Goal: Share content

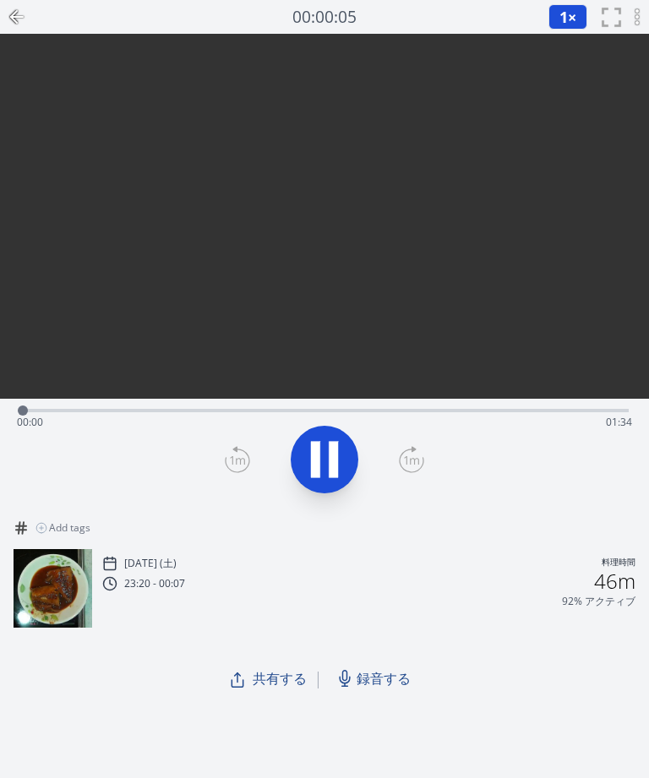
click at [343, 449] on icon at bounding box center [324, 459] width 47 height 47
click at [390, 676] on span "録音する" at bounding box center [383, 678] width 54 height 20
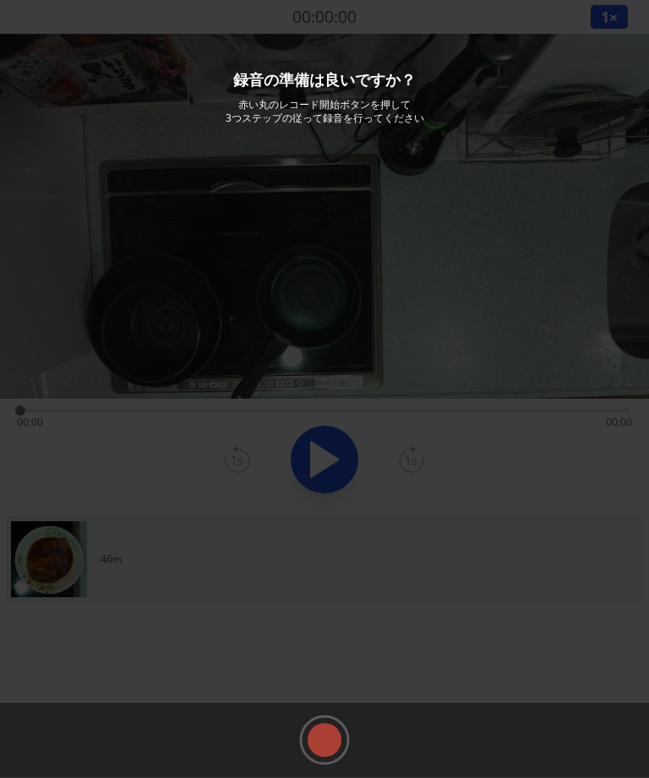
click at [325, 734] on rect at bounding box center [324, 739] width 25 height 25
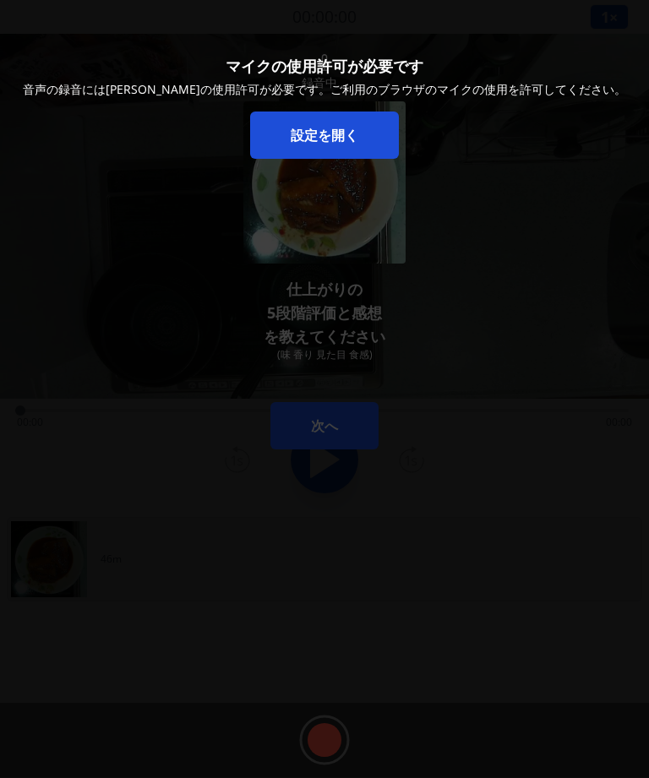
click at [353, 131] on link "設定を開く" at bounding box center [324, 134] width 149 height 47
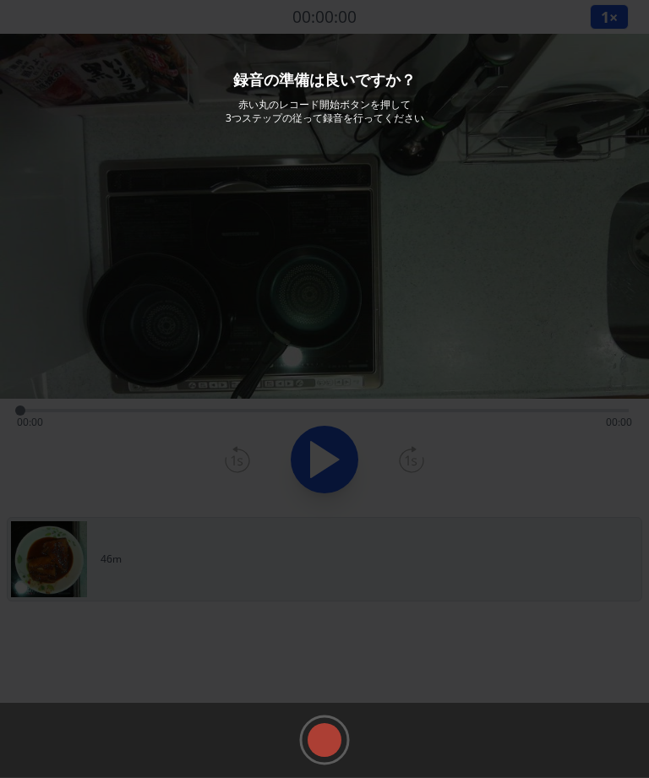
click at [320, 734] on rect at bounding box center [324, 739] width 25 height 25
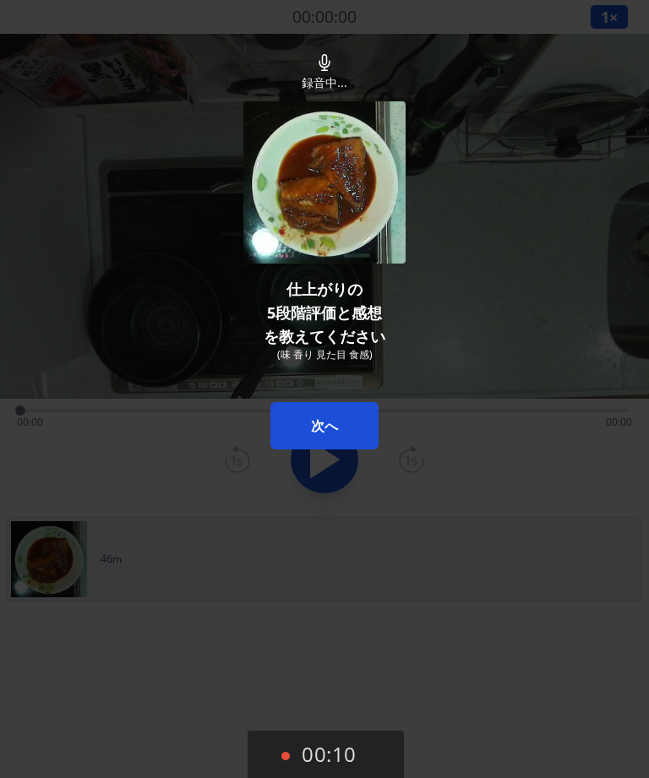
click at [336, 443] on button "次へ" at bounding box center [324, 425] width 108 height 47
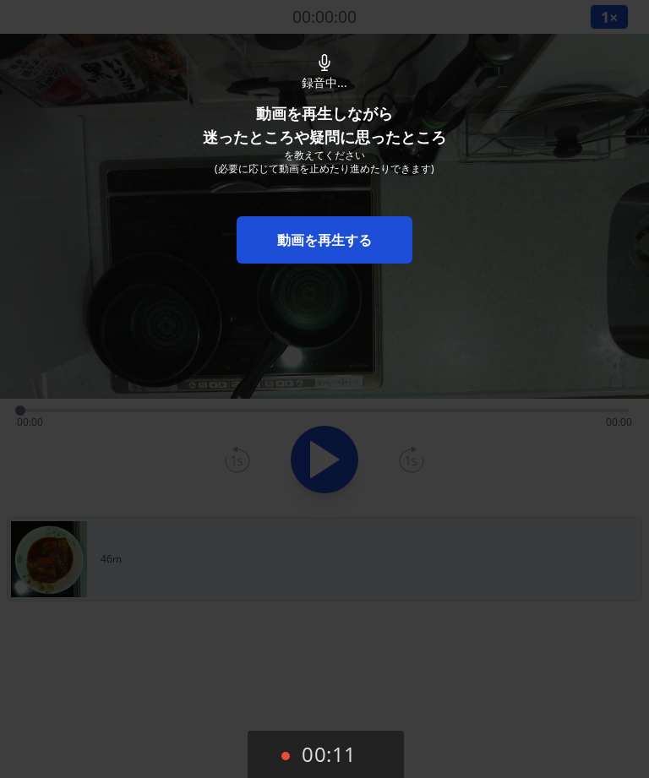
click at [382, 227] on link "動画を再生する" at bounding box center [324, 239] width 176 height 47
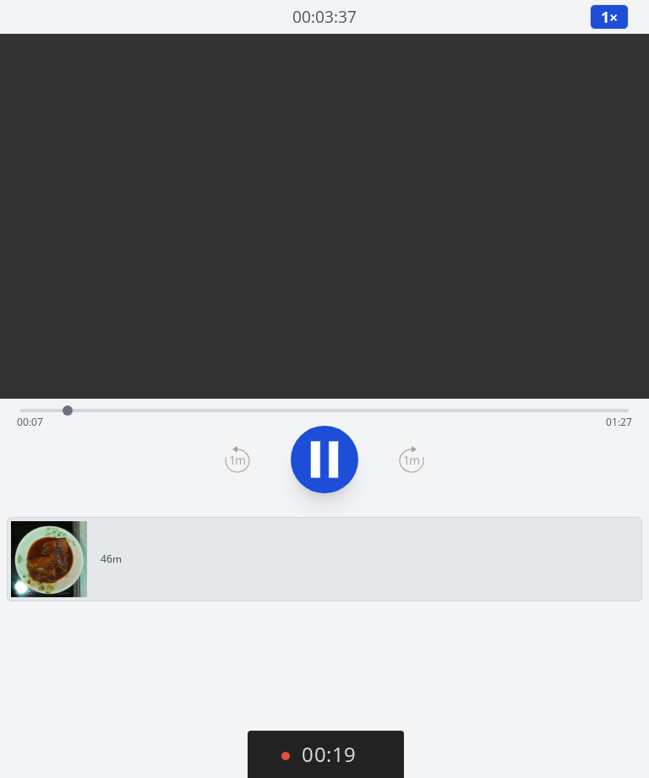
click at [327, 449] on icon at bounding box center [324, 459] width 47 height 47
click at [332, 759] on button "00:20" at bounding box center [325, 755] width 156 height 50
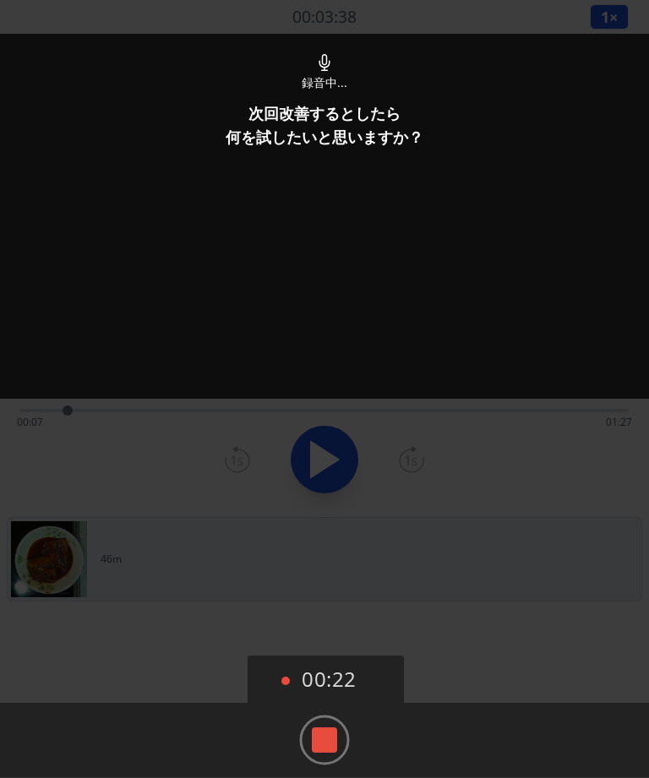
click at [327, 741] on rect at bounding box center [324, 739] width 25 height 25
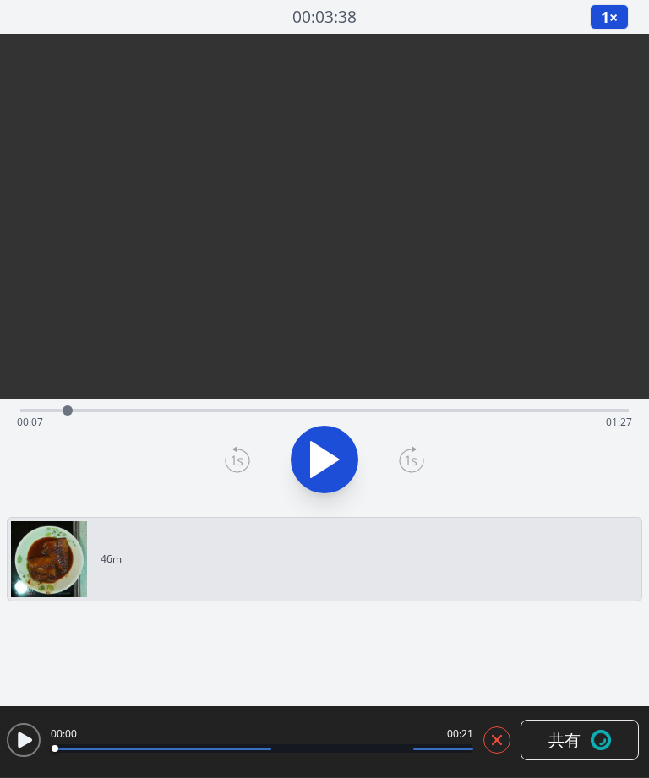
click at [500, 738] on icon at bounding box center [496, 739] width 17 height 17
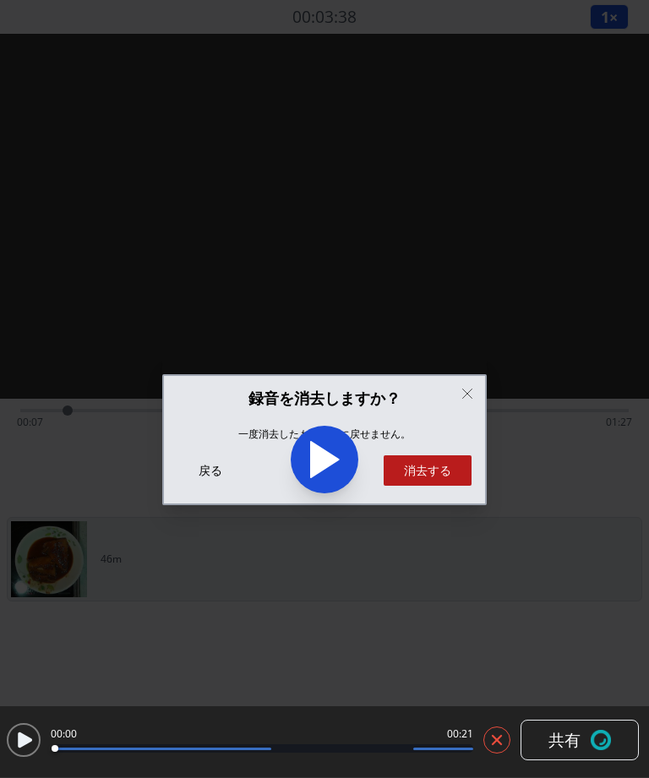
click at [456, 483] on button "消去する" at bounding box center [427, 470] width 88 height 30
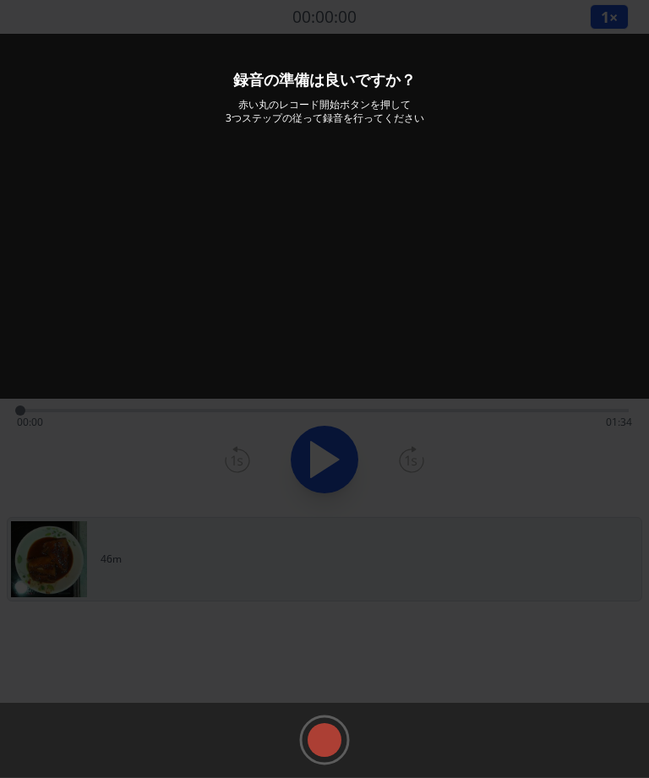
click at [323, 746] on rect at bounding box center [324, 739] width 25 height 25
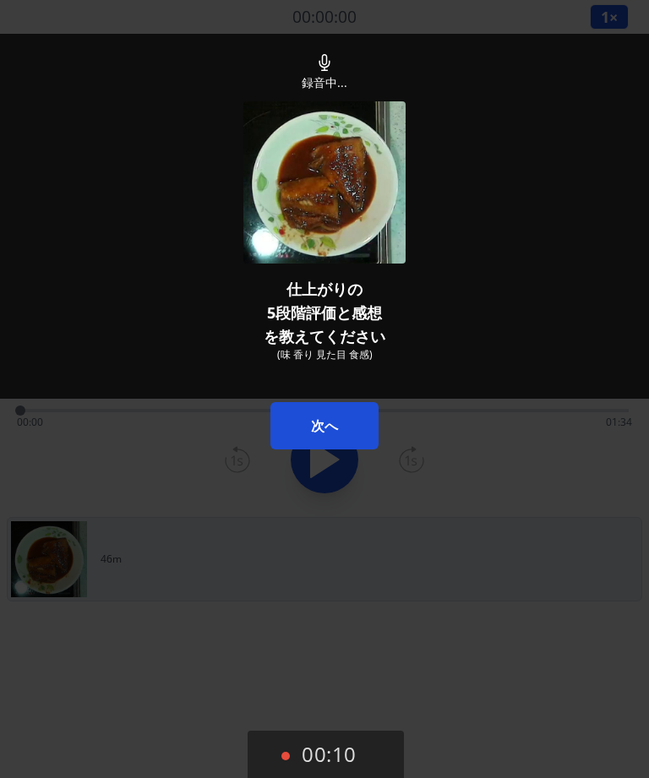
click at [318, 415] on button "次へ" at bounding box center [324, 425] width 108 height 47
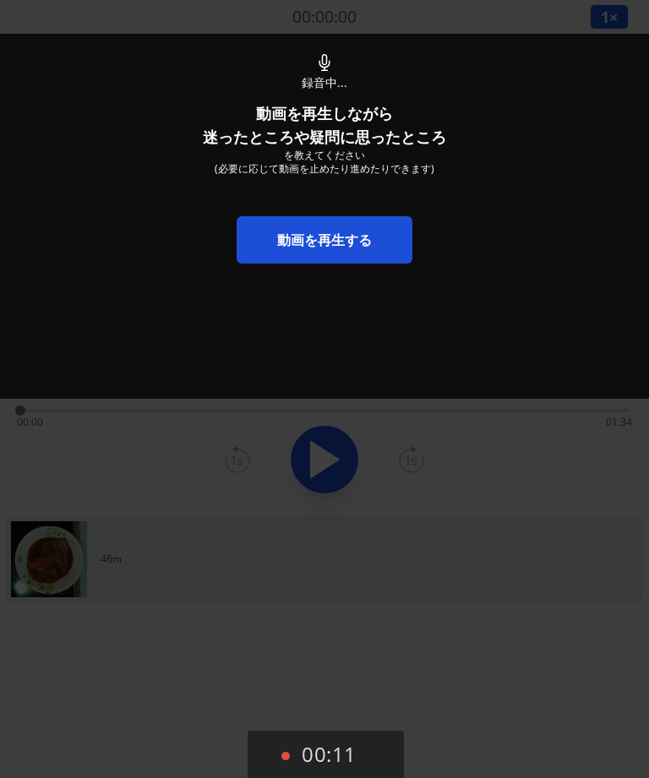
click at [362, 247] on link "動画を再生する" at bounding box center [324, 239] width 176 height 47
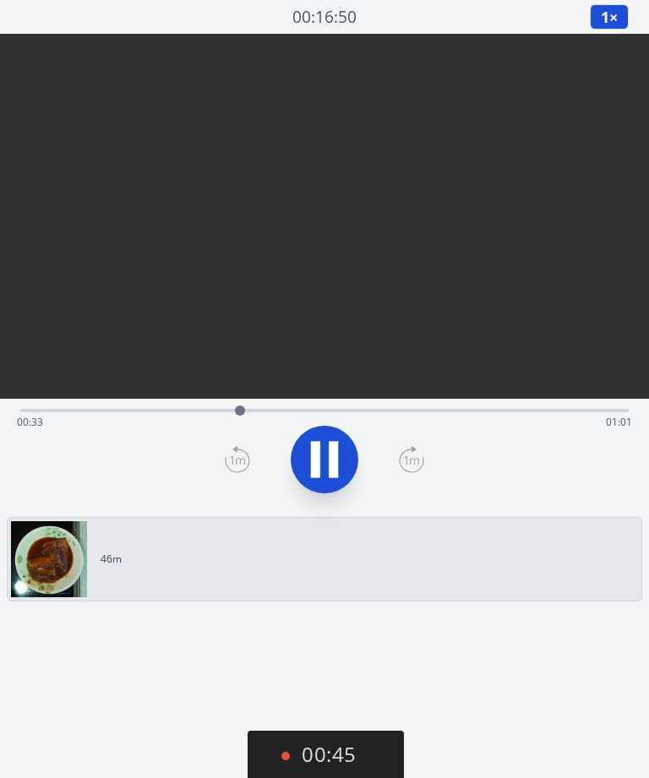
click at [345, 459] on icon at bounding box center [324, 459] width 47 height 47
click at [337, 466] on icon at bounding box center [324, 459] width 47 height 47
click at [329, 760] on button "00:52" at bounding box center [325, 755] width 156 height 50
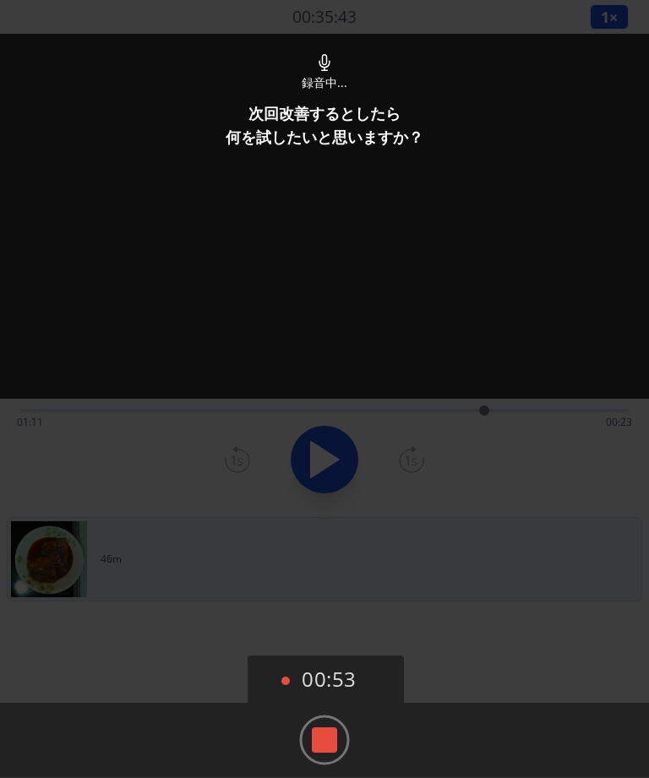
click at [321, 739] on rect at bounding box center [324, 739] width 25 height 25
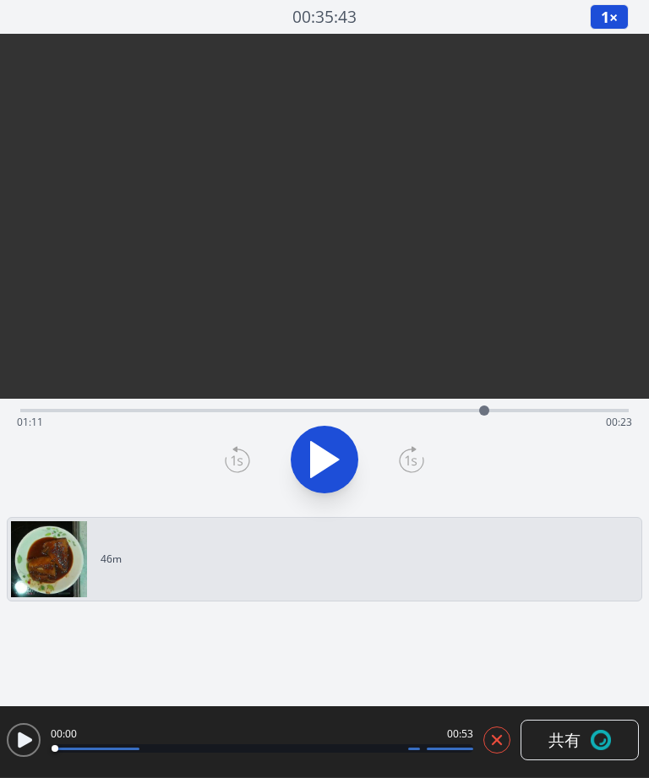
click at [491, 744] on icon at bounding box center [496, 739] width 17 height 17
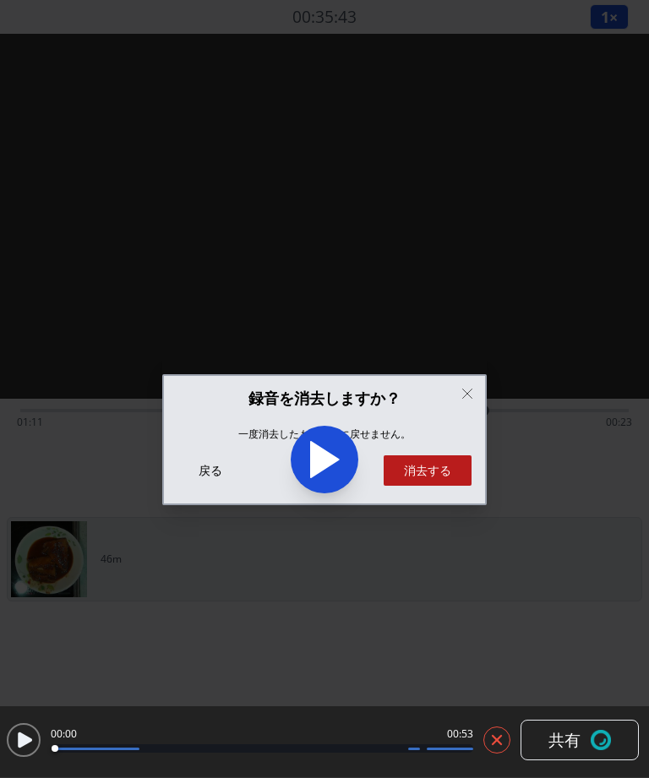
click at [448, 479] on button "消去する" at bounding box center [427, 470] width 88 height 30
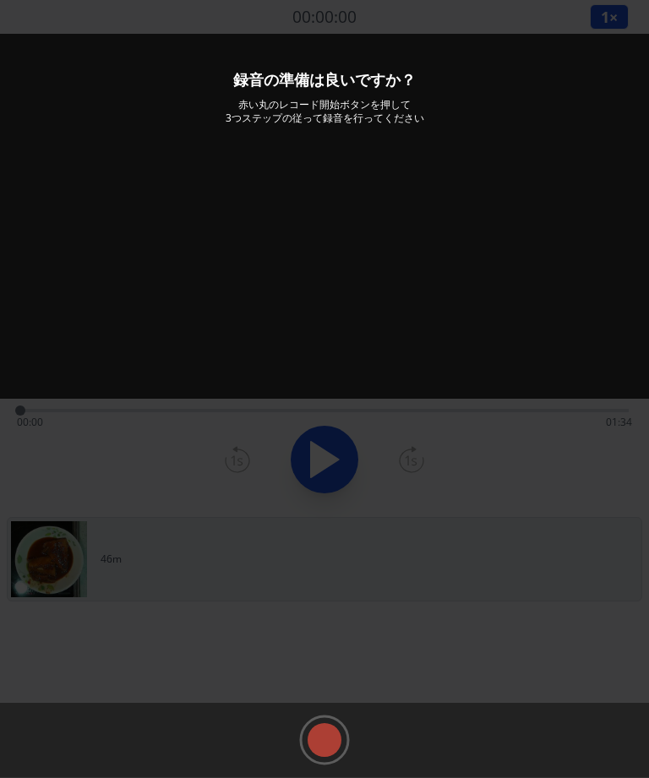
click at [320, 737] on rect at bounding box center [324, 739] width 25 height 25
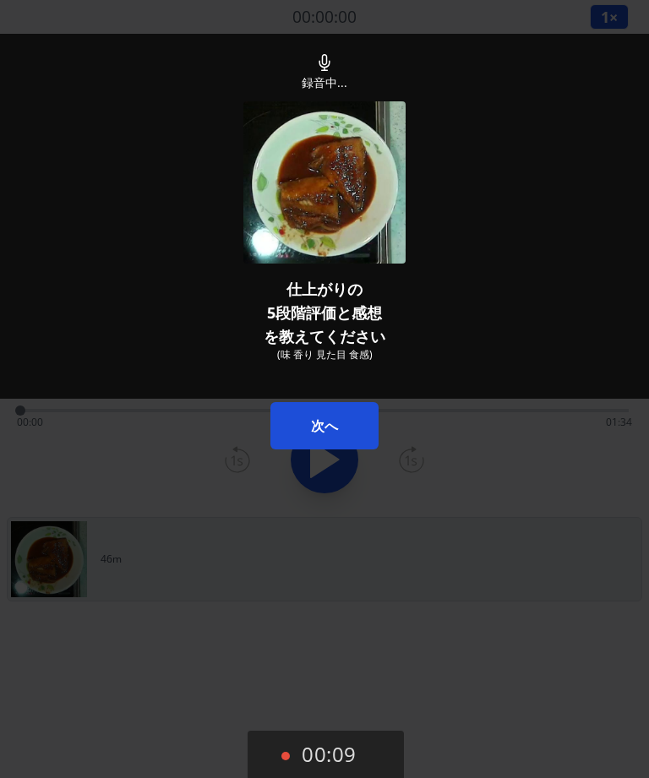
click at [339, 421] on button "次へ" at bounding box center [324, 425] width 108 height 47
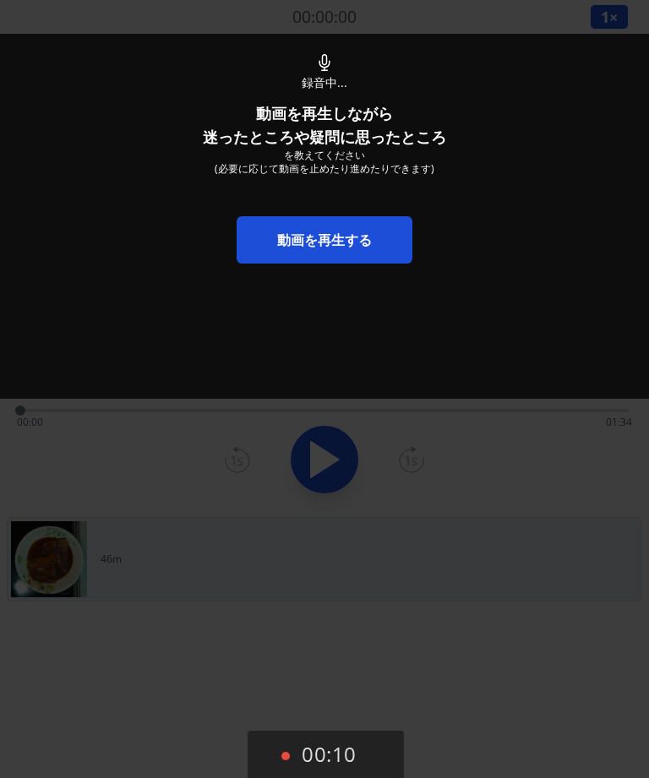
click at [351, 235] on link "動画を再生する" at bounding box center [324, 239] width 176 height 47
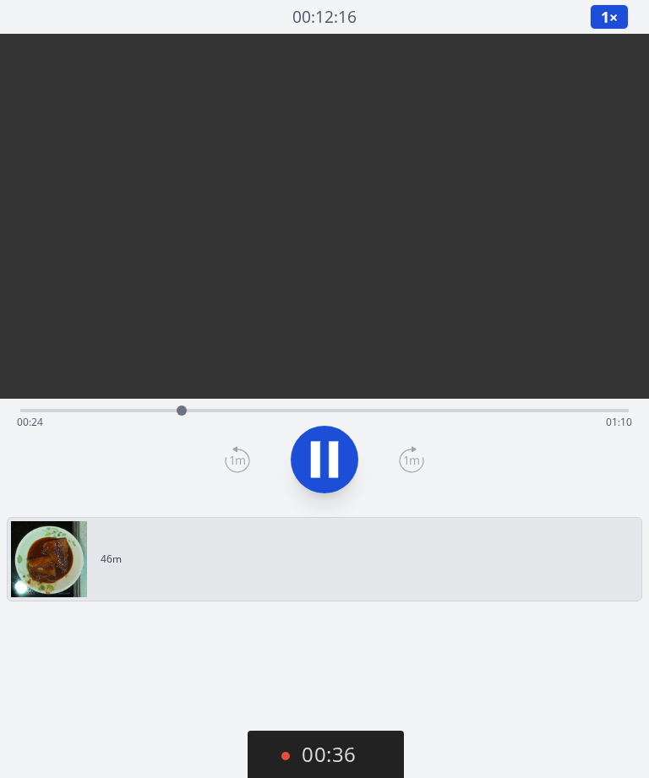
click at [350, 753] on button "00:36" at bounding box center [325, 755] width 156 height 50
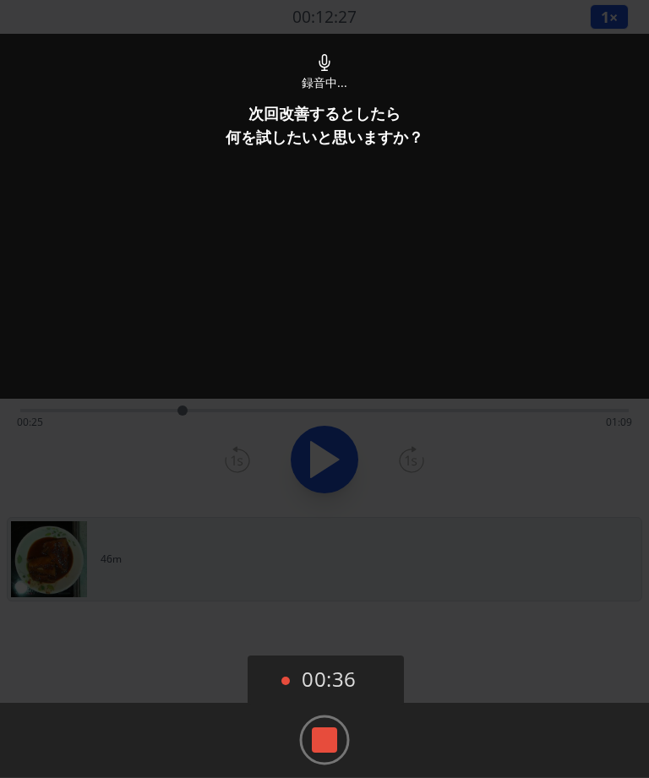
click at [335, 735] on rect at bounding box center [324, 739] width 25 height 25
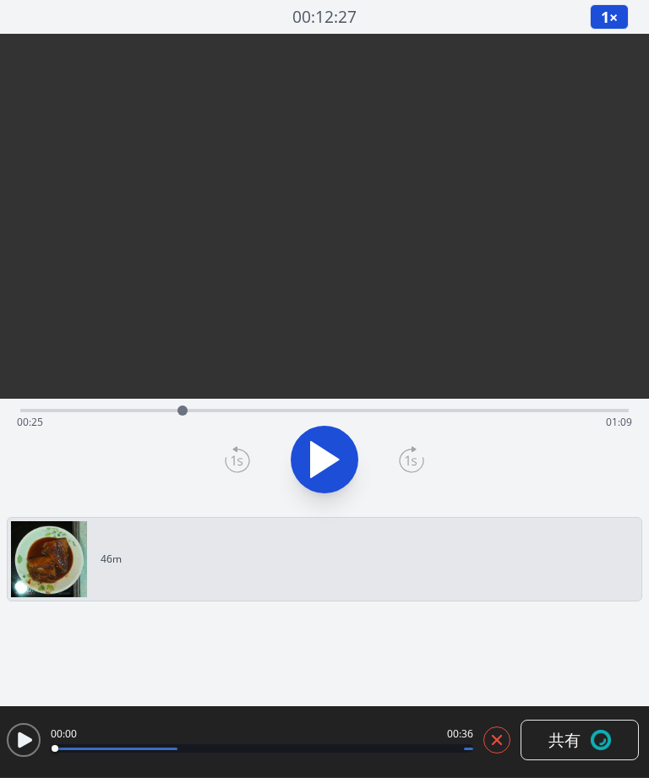
click at [496, 739] on icon at bounding box center [496, 740] width 8 height 8
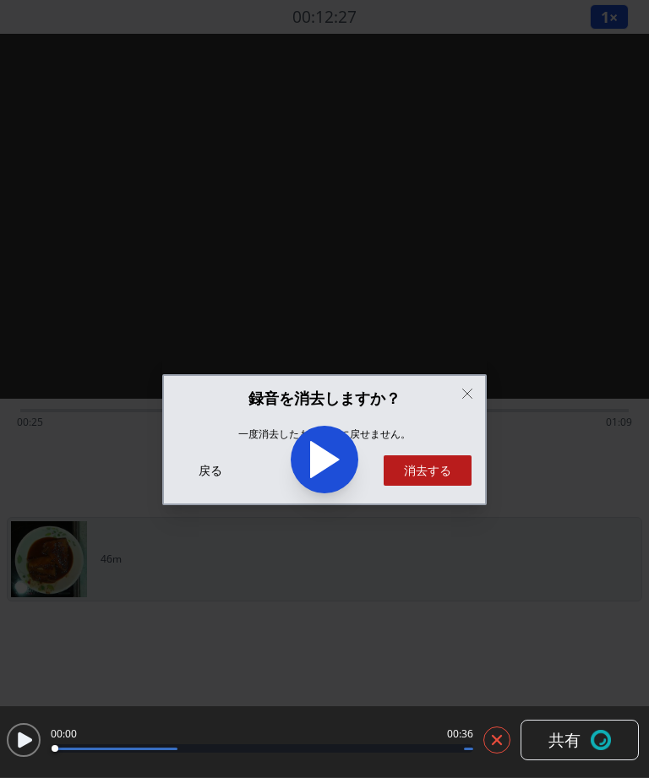
click at [443, 482] on button "消去する" at bounding box center [427, 470] width 88 height 30
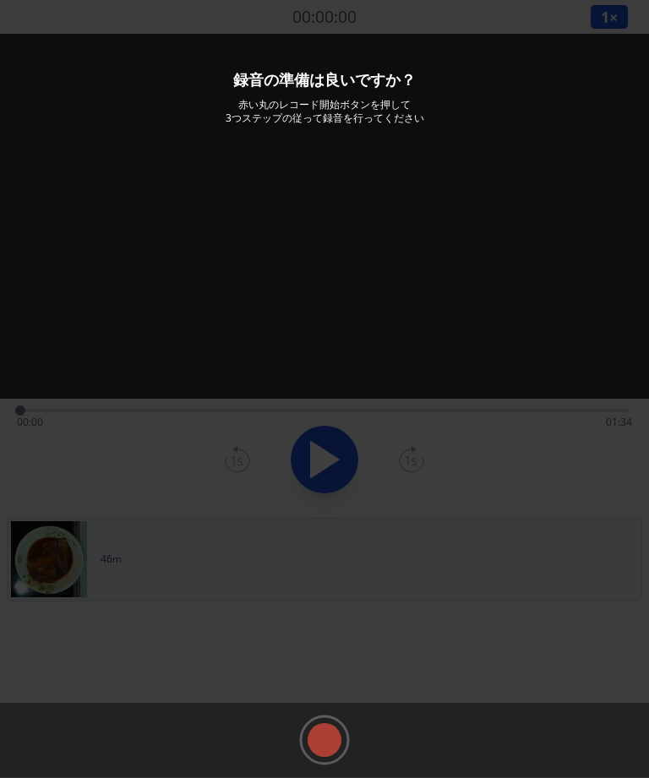
click at [330, 734] on rect at bounding box center [324, 739] width 25 height 25
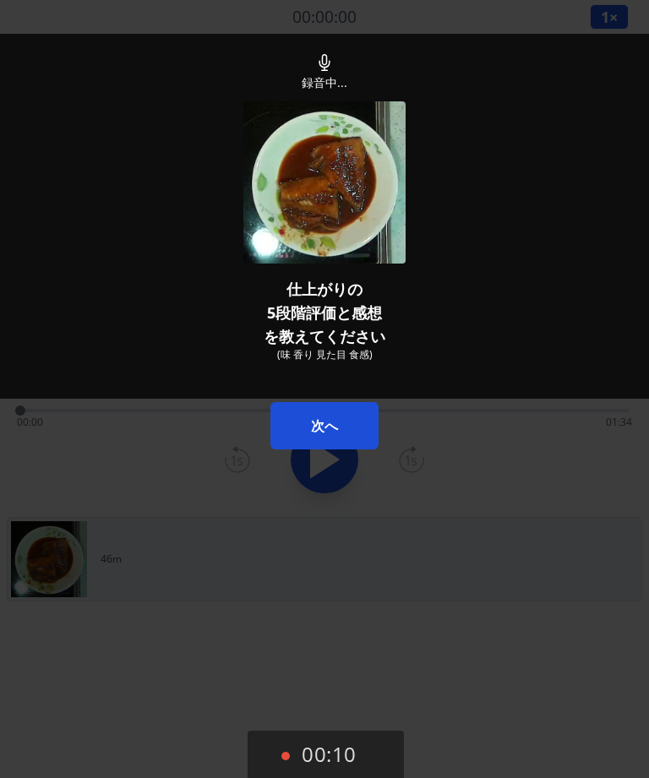
click at [356, 432] on button "次へ" at bounding box center [324, 425] width 108 height 47
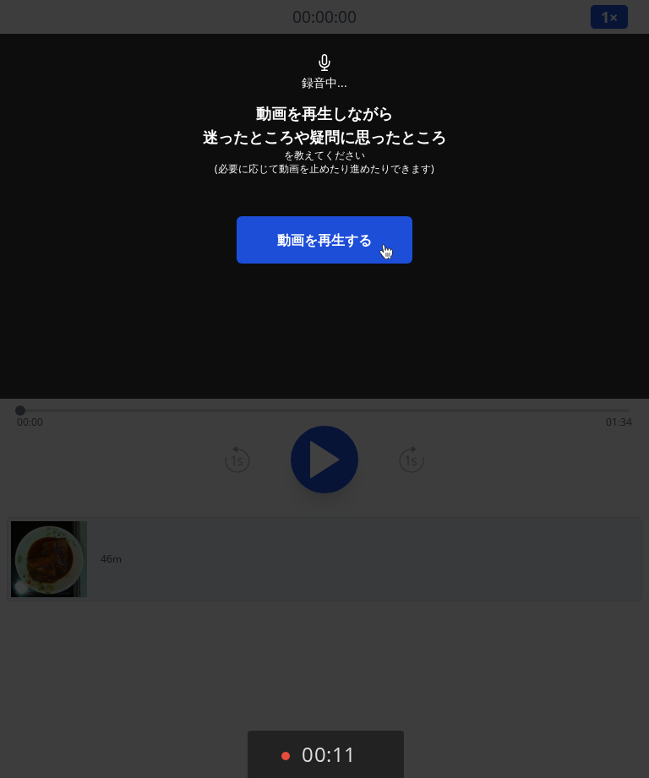
click at [383, 246] on link "動画を再生する" at bounding box center [324, 239] width 176 height 47
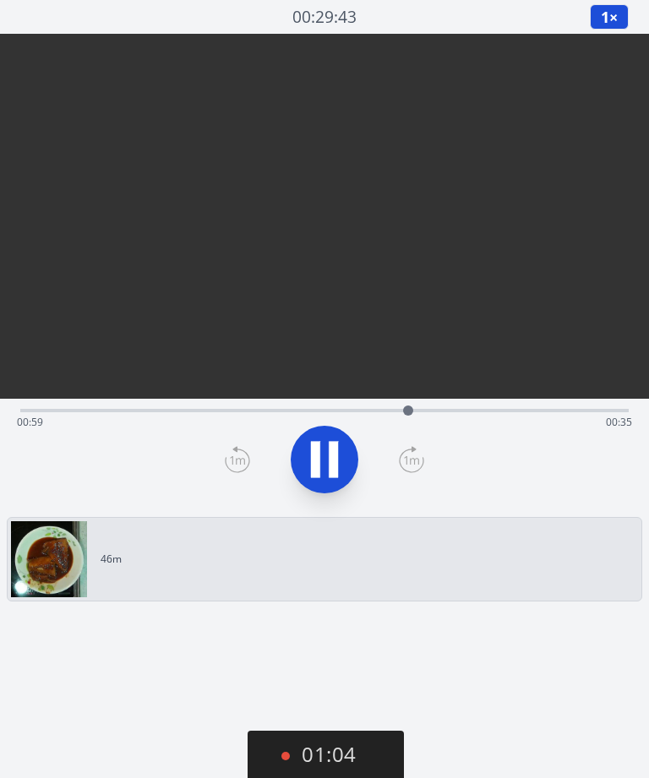
click at [330, 459] on icon at bounding box center [333, 460] width 9 height 36
click at [315, 731] on button "01:05" at bounding box center [325, 755] width 156 height 50
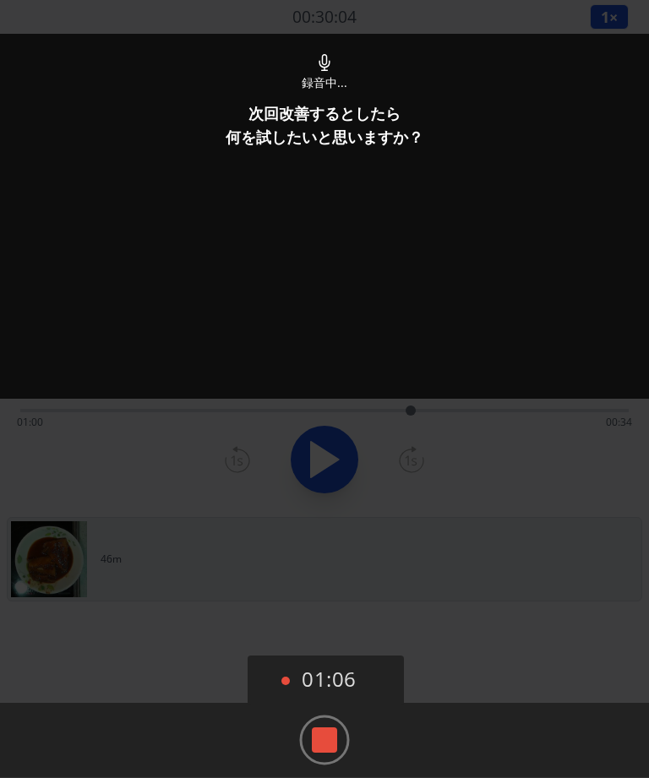
click at [324, 741] on rect at bounding box center [324, 739] width 25 height 25
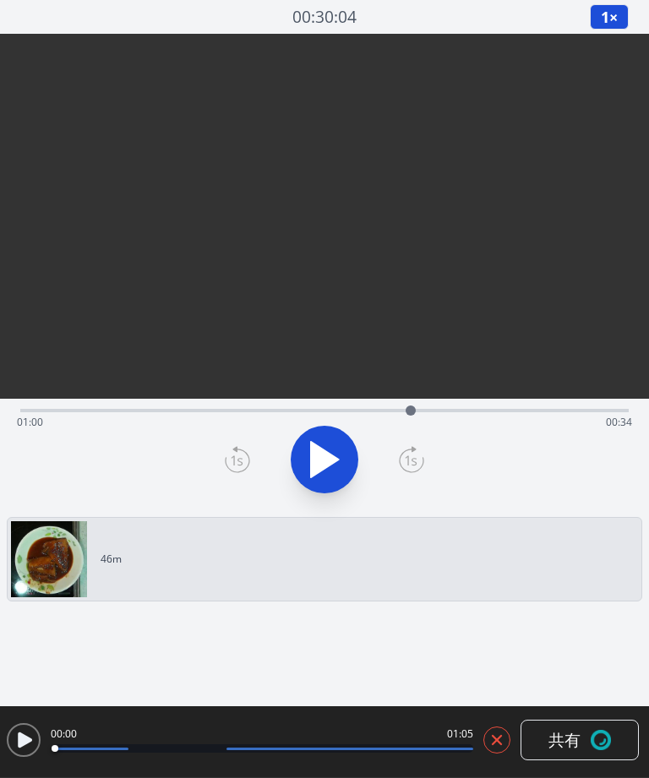
click at [490, 747] on icon at bounding box center [496, 739] width 17 height 17
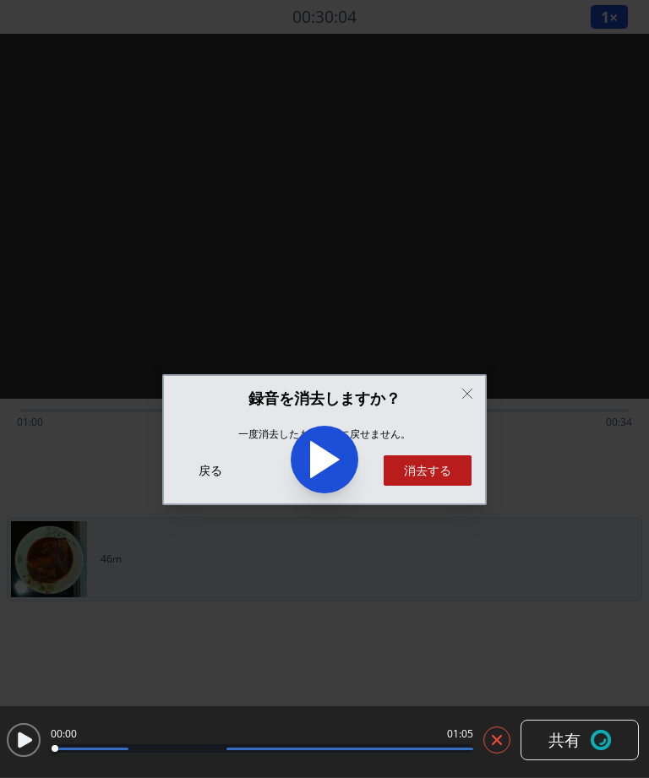
click at [447, 473] on button "消去する" at bounding box center [427, 470] width 88 height 30
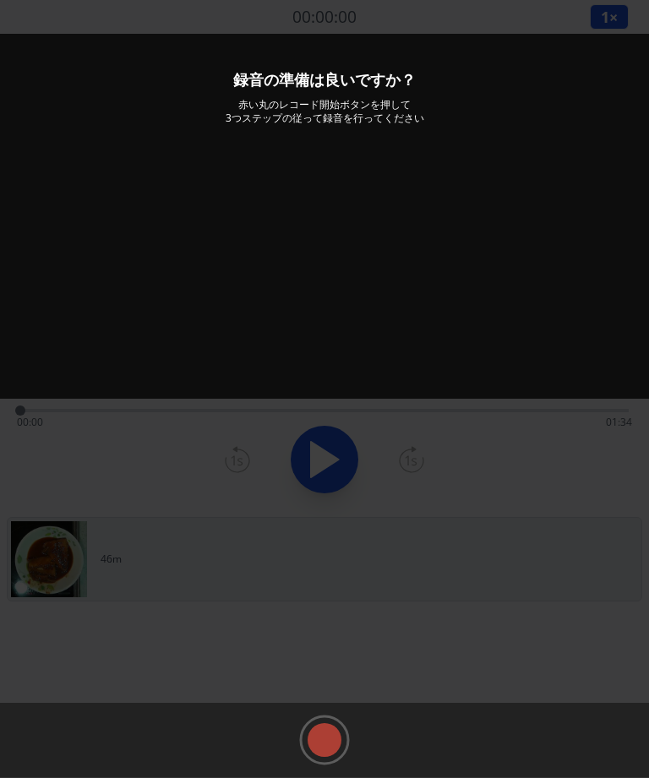
click at [334, 735] on rect at bounding box center [324, 739] width 25 height 25
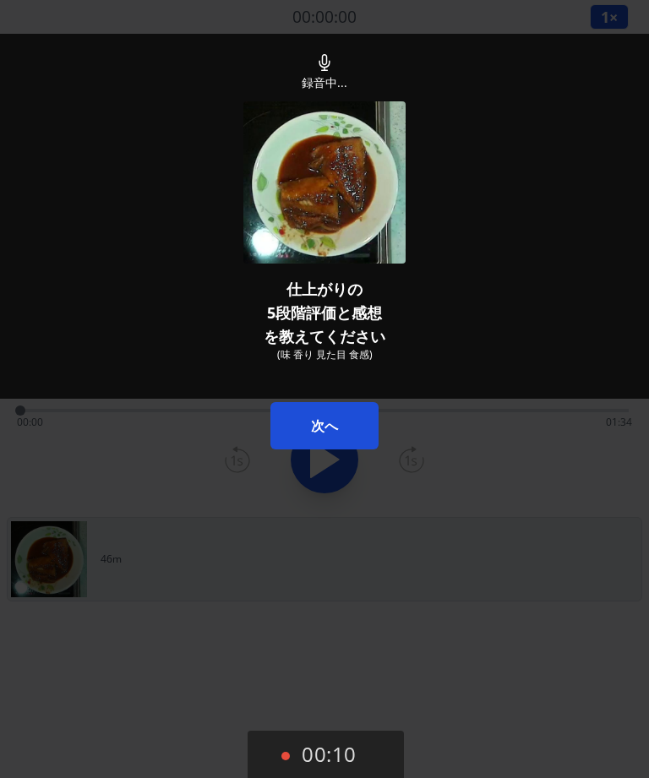
click at [357, 430] on button "次へ" at bounding box center [324, 425] width 108 height 47
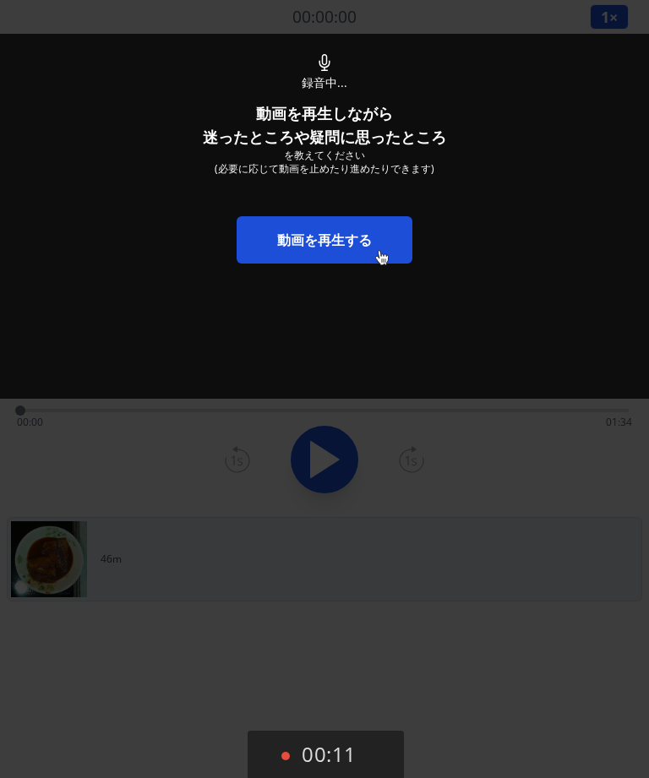
click at [378, 252] on link "動画を再生する" at bounding box center [324, 239] width 176 height 47
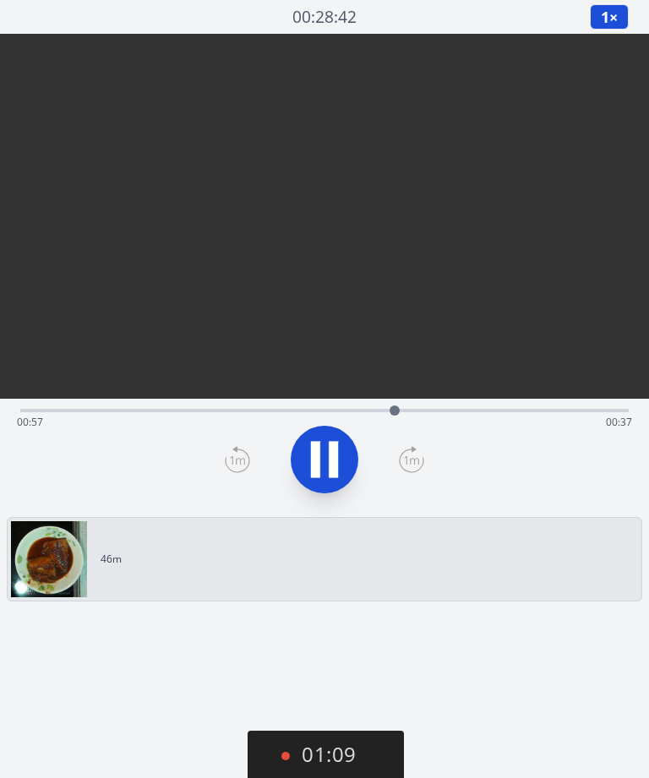
click at [339, 453] on icon at bounding box center [324, 459] width 47 height 47
click at [334, 449] on icon at bounding box center [324, 459] width 47 height 47
click at [339, 465] on icon at bounding box center [324, 459] width 47 height 47
click at [325, 460] on icon at bounding box center [325, 459] width 28 height 35
click at [329, 457] on icon at bounding box center [333, 460] width 9 height 36
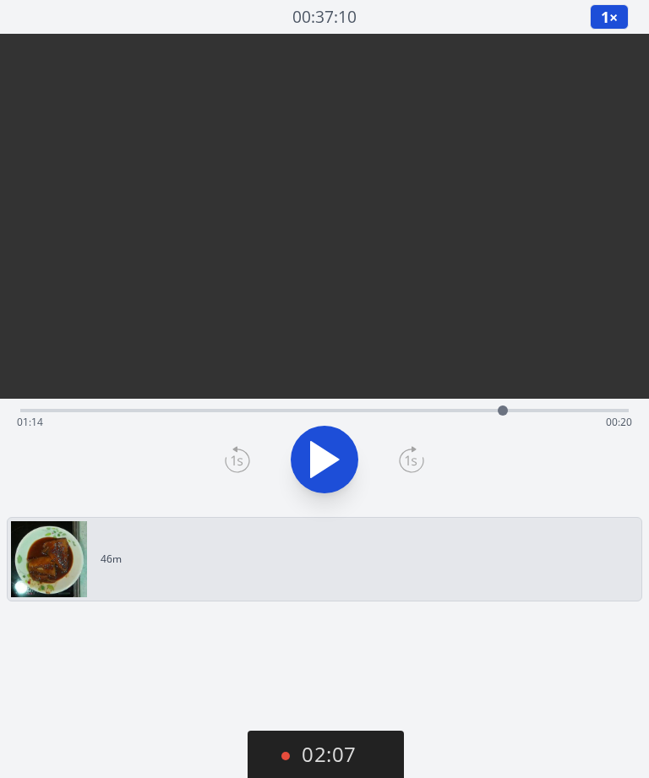
click at [327, 467] on icon at bounding box center [325, 459] width 28 height 35
click at [338, 464] on icon at bounding box center [333, 460] width 9 height 36
click at [337, 475] on icon at bounding box center [324, 459] width 47 height 47
click at [305, 762] on button "02:59" at bounding box center [325, 755] width 156 height 50
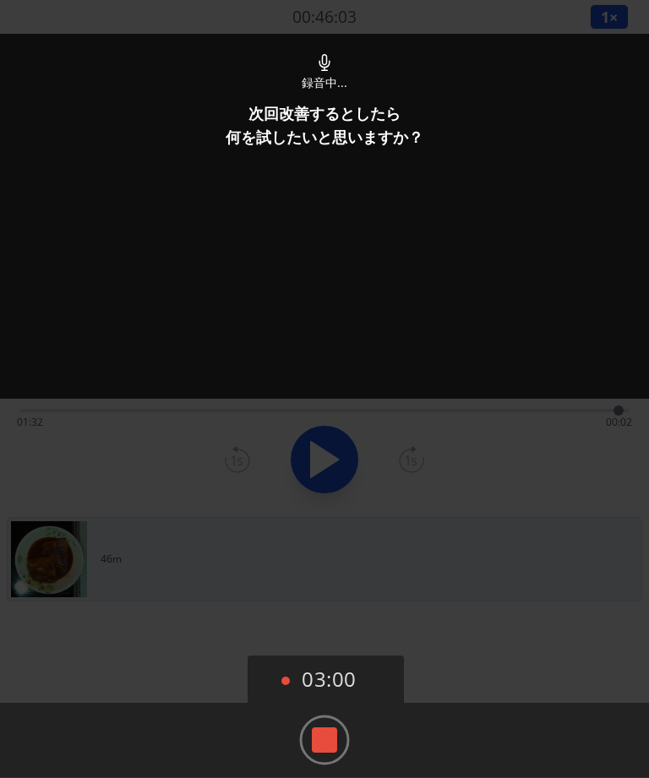
click at [323, 737] on rect at bounding box center [324, 739] width 25 height 25
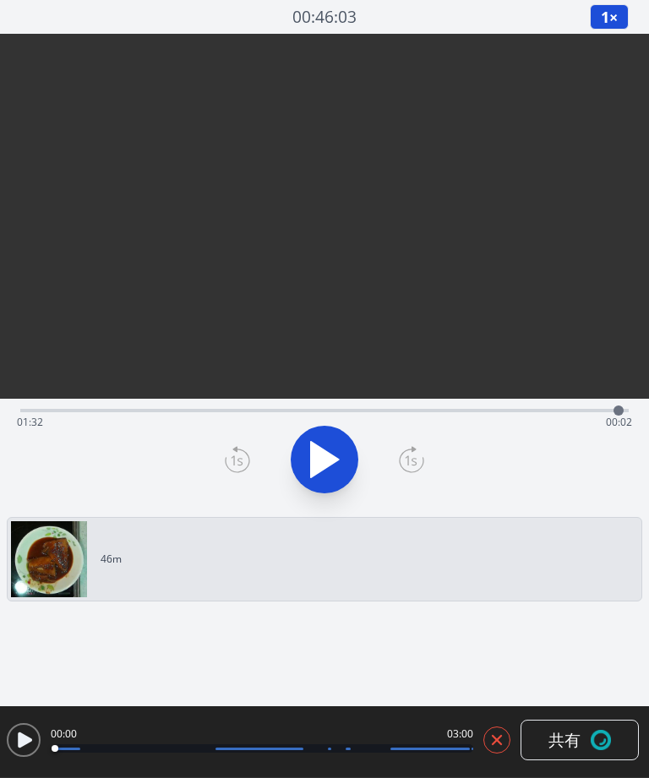
click at [573, 747] on span "共有" at bounding box center [564, 740] width 32 height 24
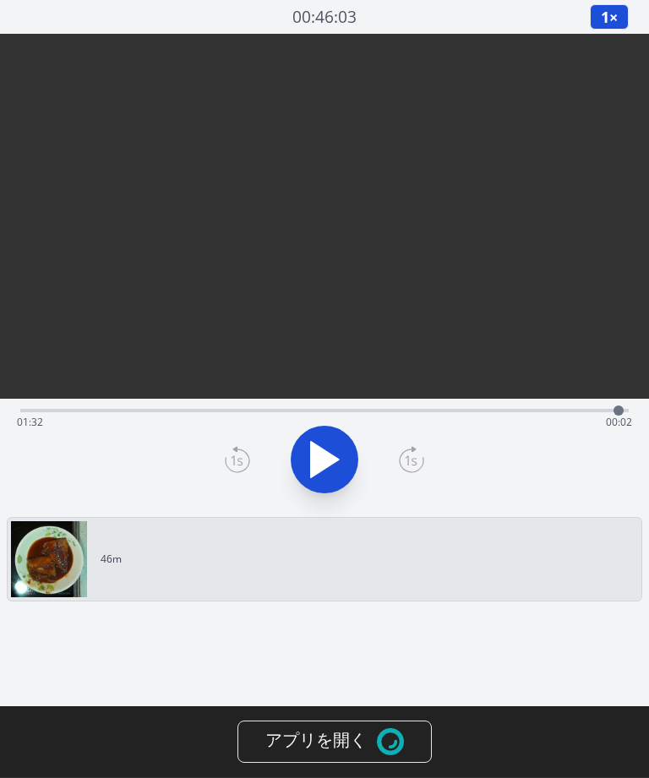
type input "**********"
click at [383, 741] on img at bounding box center [390, 741] width 27 height 27
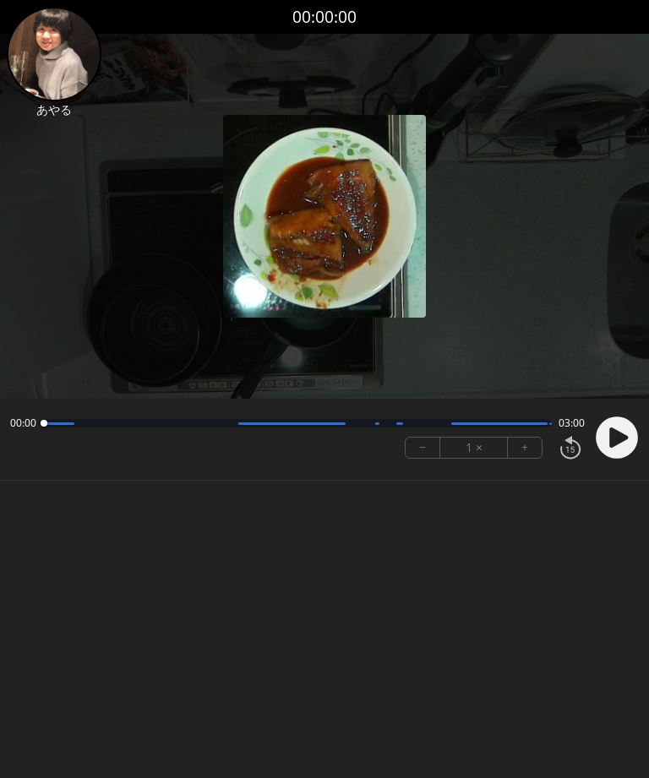
click at [617, 437] on icon at bounding box center [618, 437] width 19 height 20
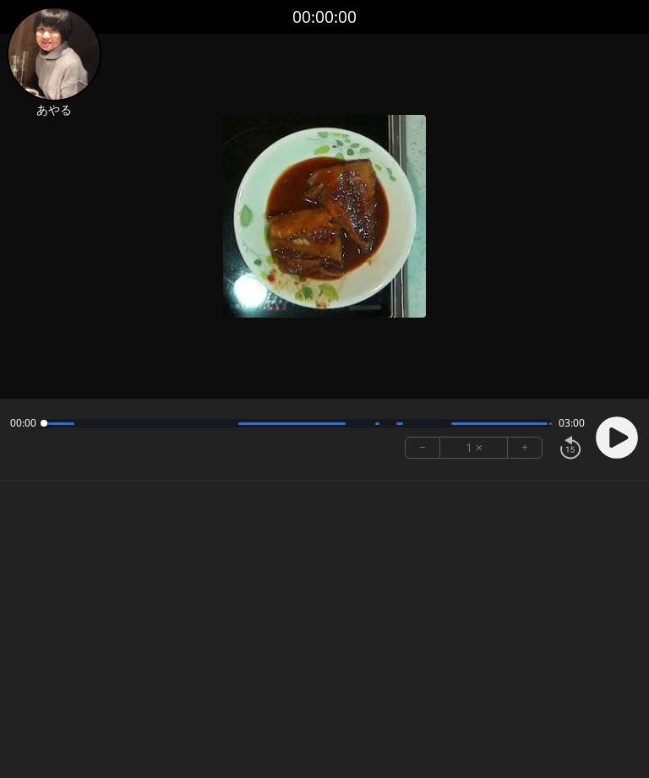
click at [611, 432] on icon at bounding box center [618, 437] width 19 height 20
click at [613, 435] on icon at bounding box center [612, 437] width 4 height 18
